Goal: Information Seeking & Learning: Learn about a topic

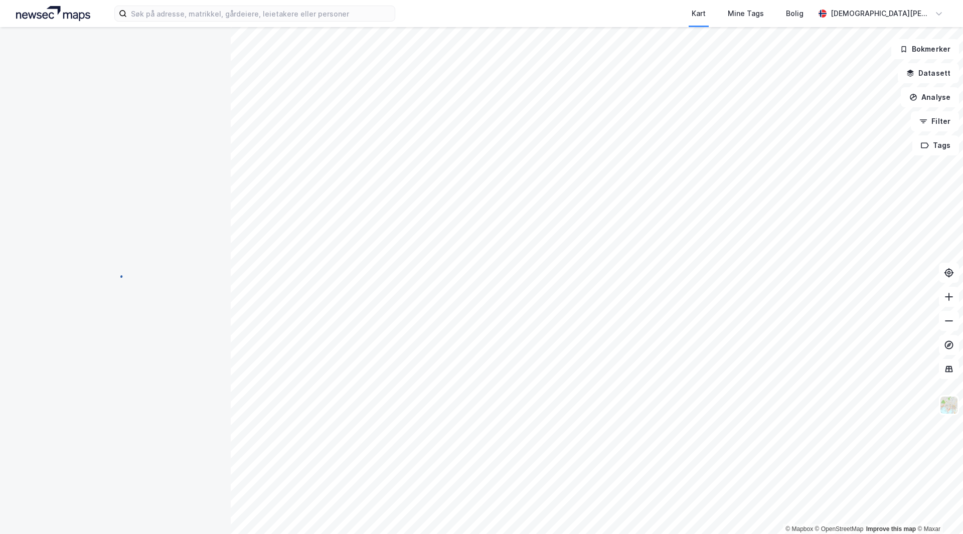
scroll to position [2, 0]
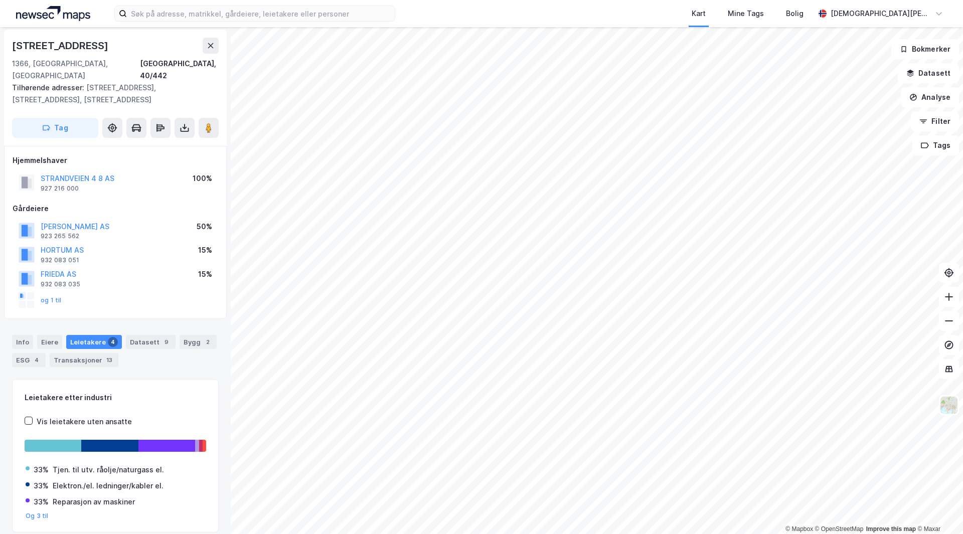
click at [80, 173] on div "STRANDVEIEN 4 8 AS" at bounding box center [78, 179] width 74 height 12
click at [0, 0] on button "STRANDVEIEN 4 8 AS" at bounding box center [0, 0] width 0 height 0
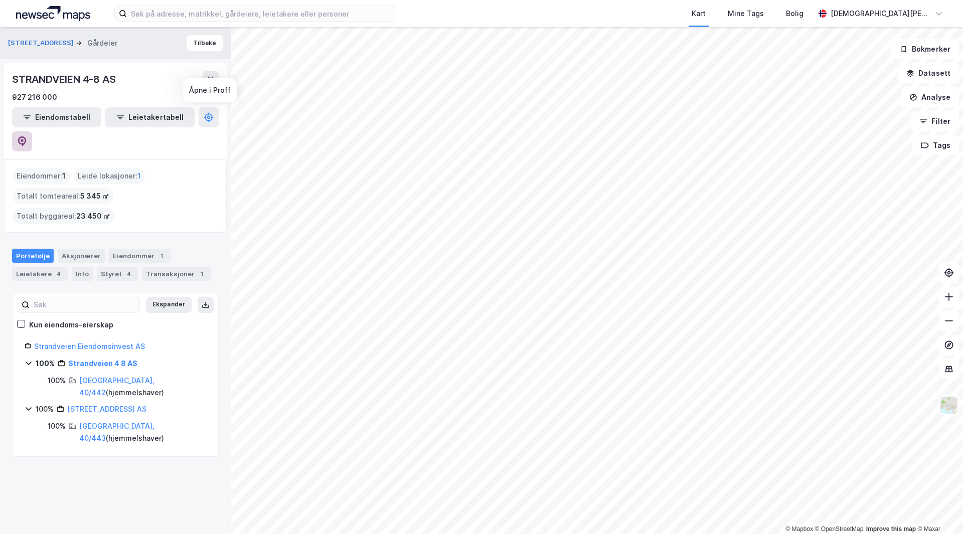
click at [27, 136] on icon at bounding box center [22, 141] width 9 height 10
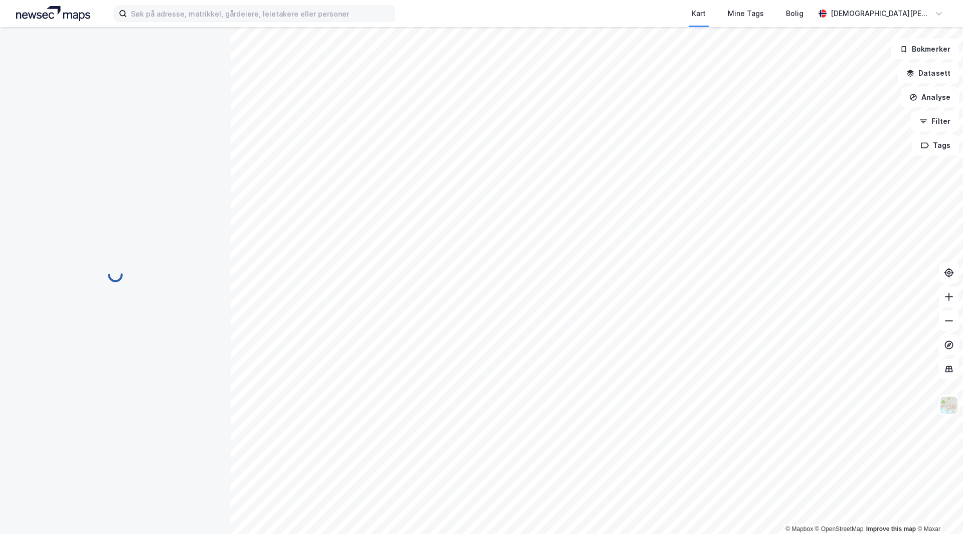
scroll to position [2, 0]
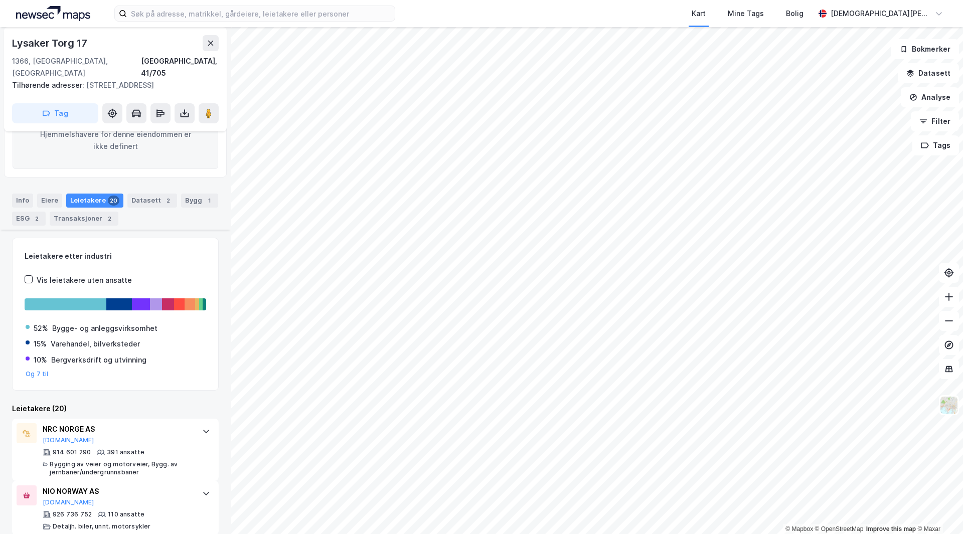
scroll to position [100, 0]
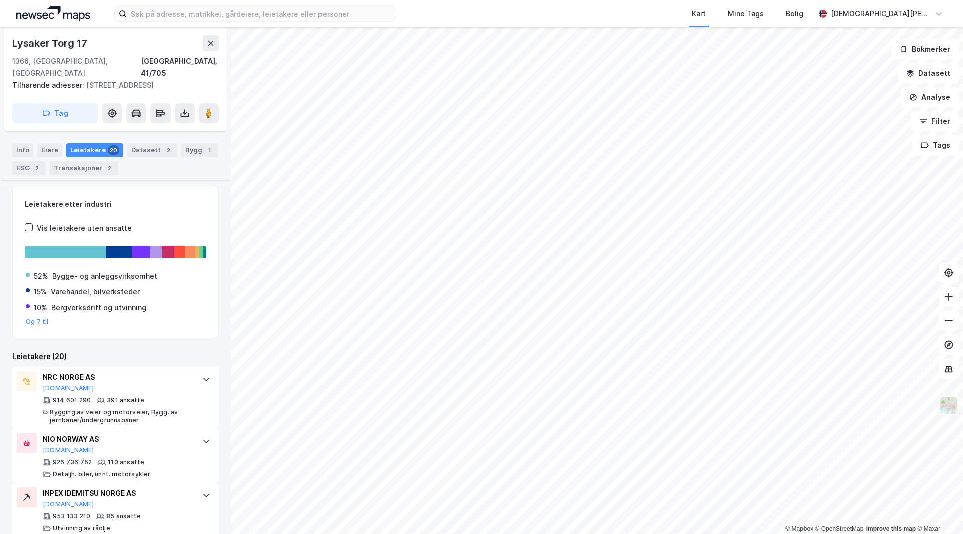
click at [946, 403] on img at bounding box center [949, 405] width 19 height 19
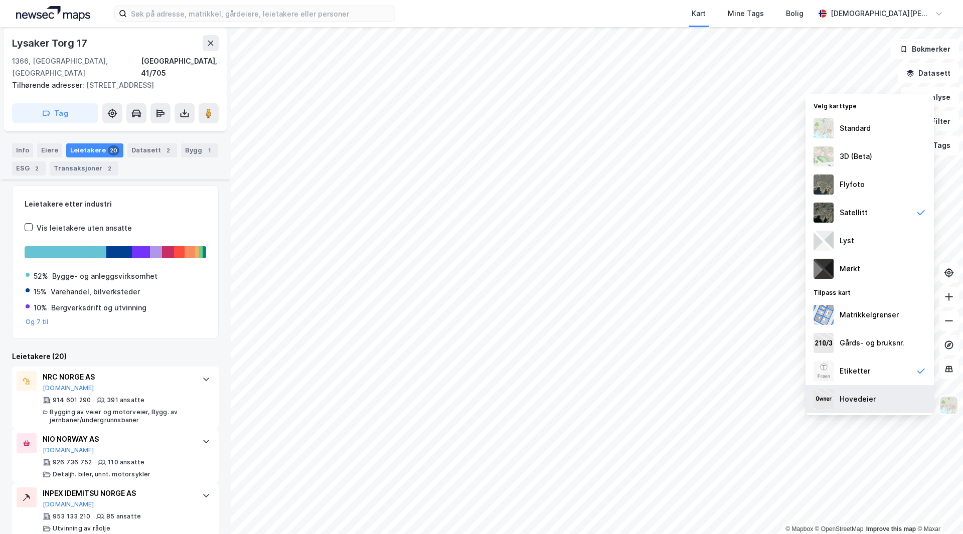
click at [875, 394] on div "Hovedeier" at bounding box center [870, 399] width 128 height 28
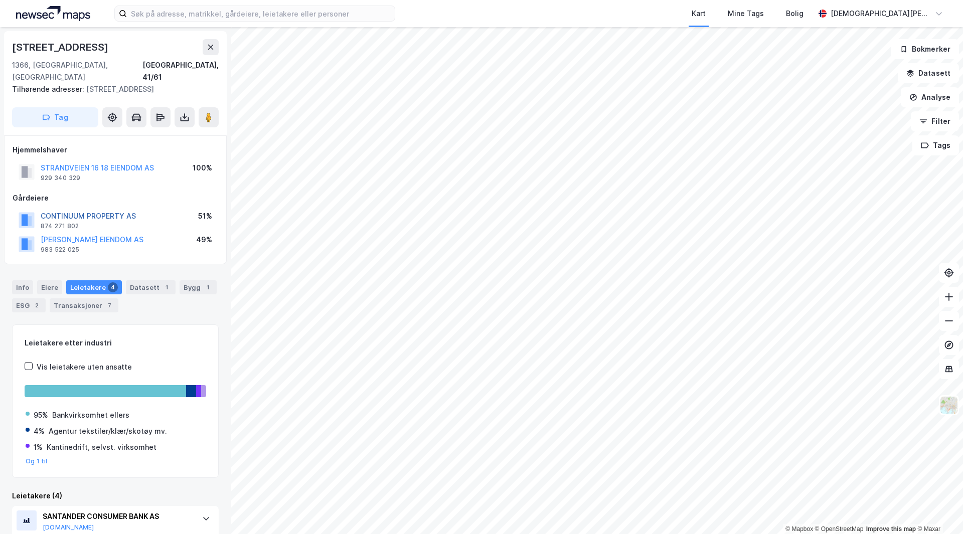
click at [0, 0] on button "CONTINUUM PROPERTY AS" at bounding box center [0, 0] width 0 height 0
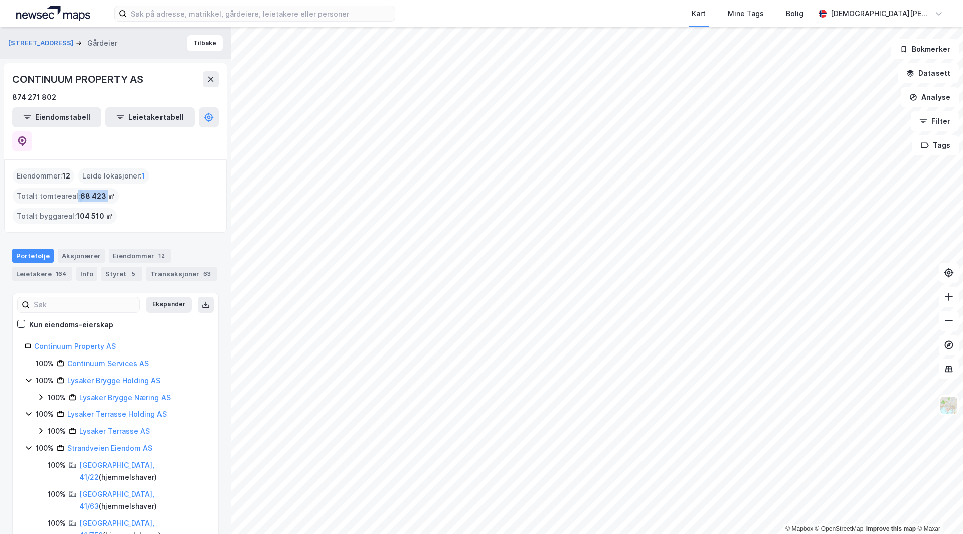
drag, startPoint x: 74, startPoint y: 171, endPoint x: 107, endPoint y: 171, distance: 33.6
click at [107, 188] on div "Totalt tomteareal : 68 423 ㎡" at bounding box center [66, 196] width 106 height 16
click at [159, 182] on div "Eiendommer : 12 Leide lokasjoner : 1 Totalt tomteareal : 68 423 ㎡ Totalt byggar…" at bounding box center [116, 196] width 206 height 56
click at [27, 136] on icon at bounding box center [22, 141] width 9 height 10
